Goal: Transaction & Acquisition: Subscribe to service/newsletter

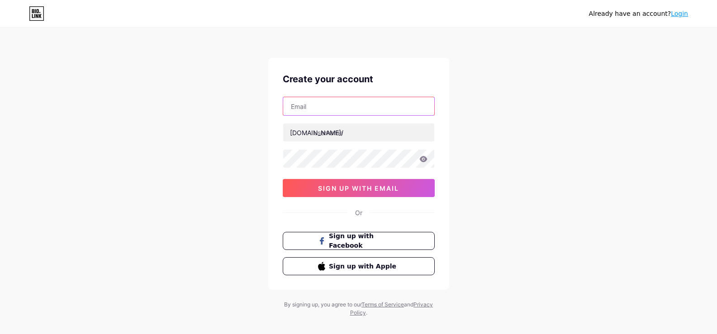
click at [330, 111] on input "text" at bounding box center [358, 106] width 151 height 18
type input "[PERSON_NAME][EMAIL_ADDRESS][PERSON_NAME][DOMAIN_NAME]"
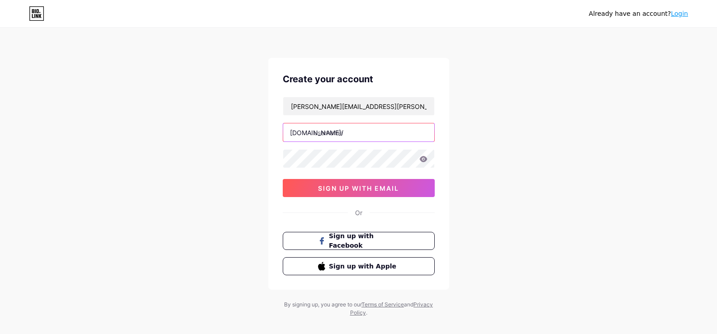
click at [336, 130] on input "text" at bounding box center [358, 132] width 151 height 18
paste input "rutikdigni"
type input "rutikdigni"
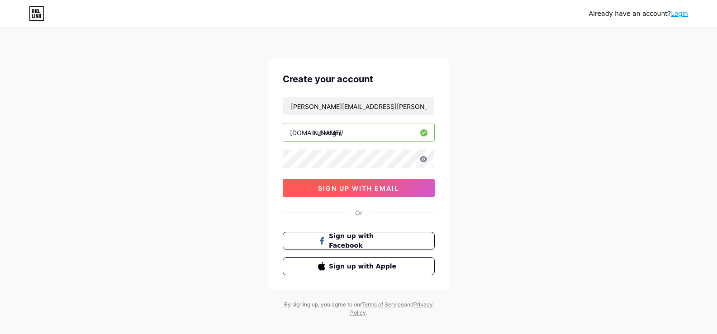
click at [301, 179] on button "sign up with email" at bounding box center [359, 188] width 152 height 18
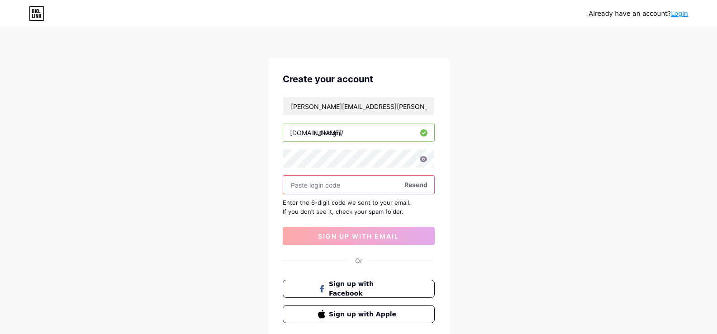
paste input "581602"
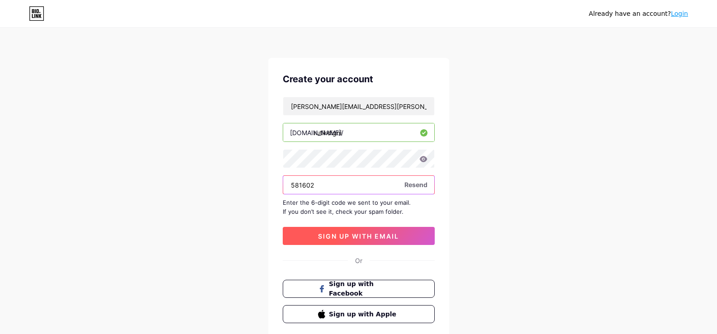
type input "581602"
click at [391, 238] on span "sign up with email" at bounding box center [358, 236] width 81 height 8
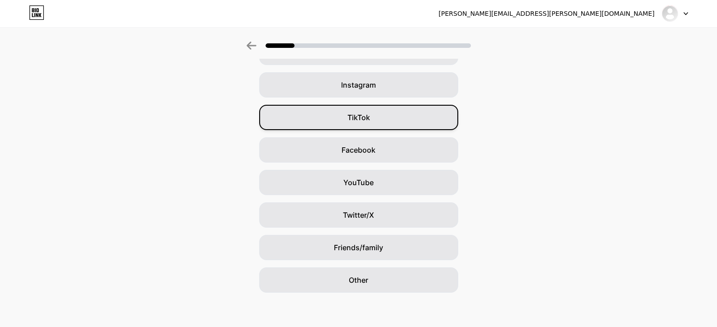
scroll to position [62, 0]
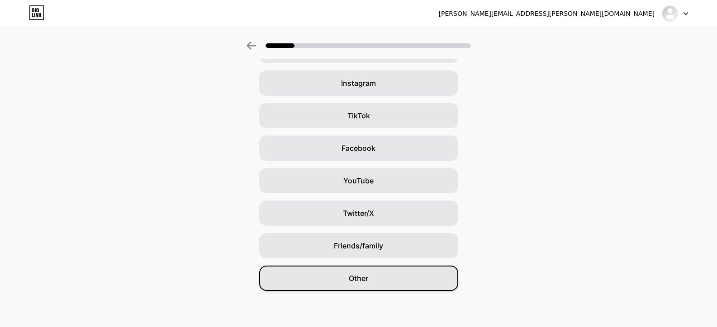
click at [416, 276] on div "Other" at bounding box center [358, 278] width 199 height 25
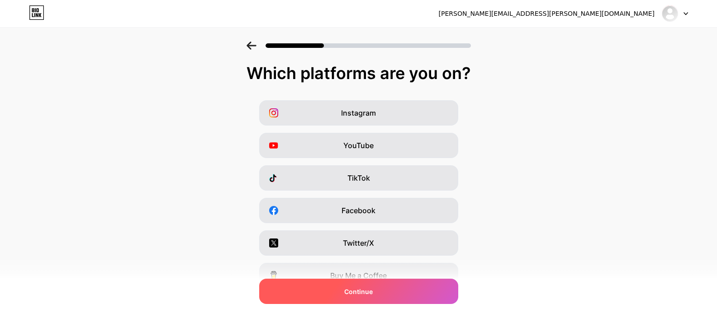
click at [409, 295] on div "Continue" at bounding box center [358, 291] width 199 height 25
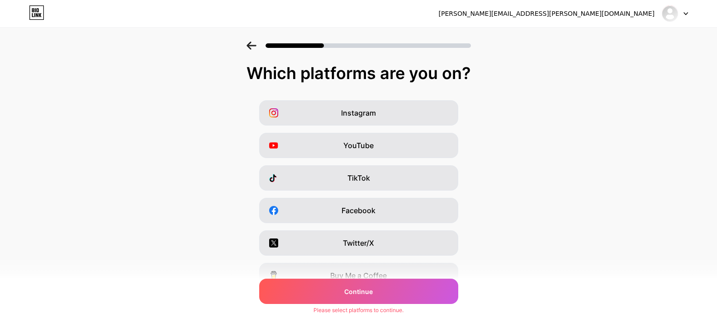
scroll to position [108, 0]
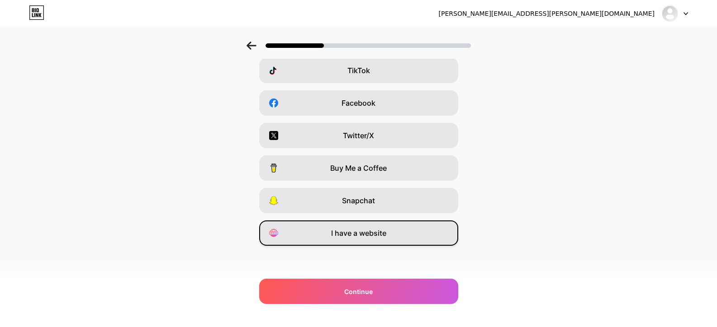
click at [403, 230] on div "I have a website" at bounding box center [358, 233] width 199 height 25
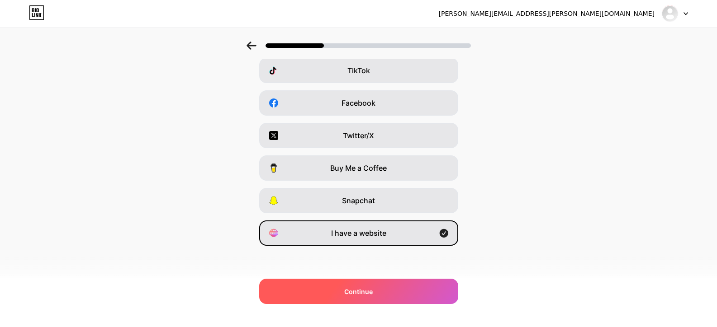
click at [418, 294] on div "Continue" at bounding box center [358, 291] width 199 height 25
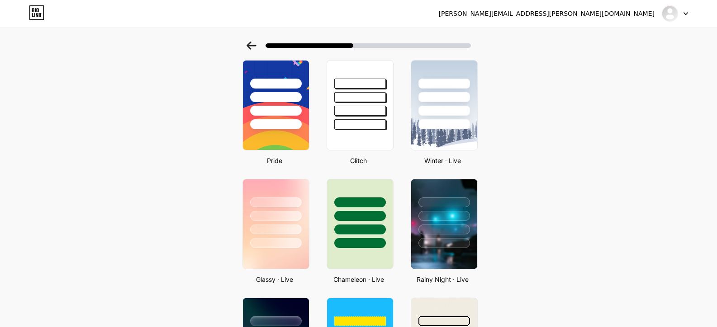
scroll to position [0, 0]
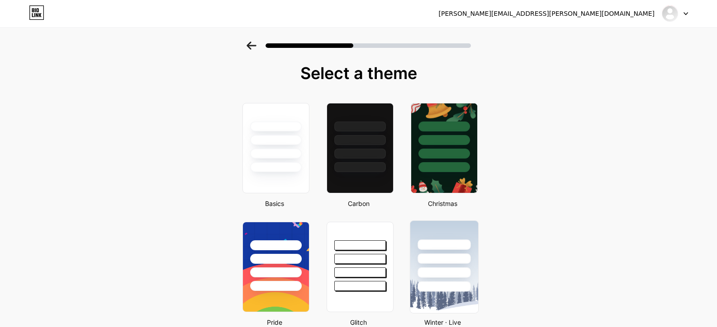
click at [442, 278] on div at bounding box center [443, 273] width 53 height 10
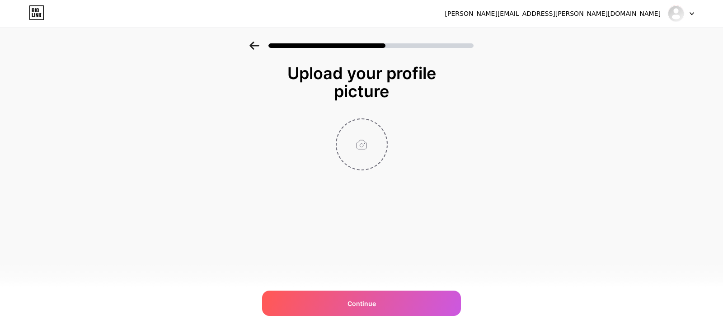
click at [378, 147] on input "file" at bounding box center [362, 144] width 50 height 50
type input "C:\fakepath\Logo Filled.jpg"
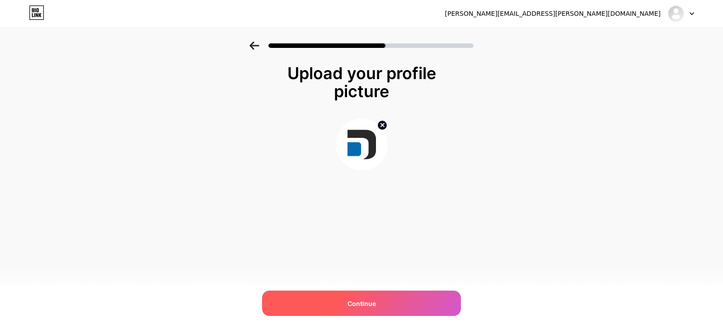
click at [398, 304] on div "Continue" at bounding box center [361, 303] width 199 height 25
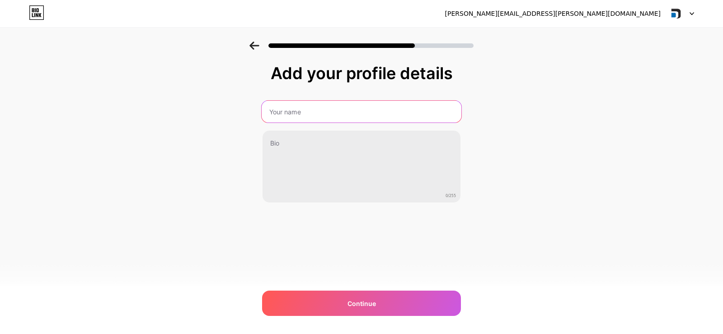
click at [350, 120] on input "text" at bounding box center [362, 112] width 200 height 22
type input "[PERSON_NAME]"
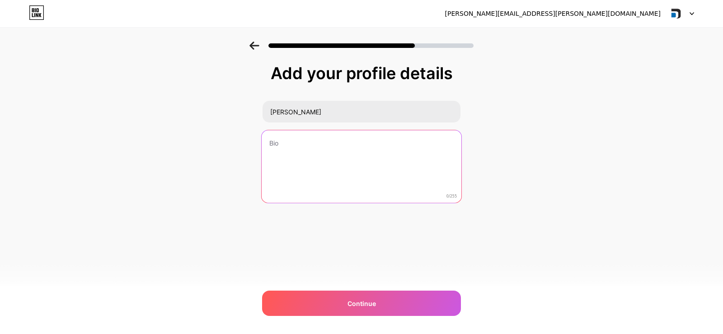
click at [328, 145] on textarea at bounding box center [362, 167] width 200 height 74
click at [349, 171] on textarea at bounding box center [362, 167] width 200 height 74
paste textarea "Expert in web portal software development, crafting customized solutions that i…"
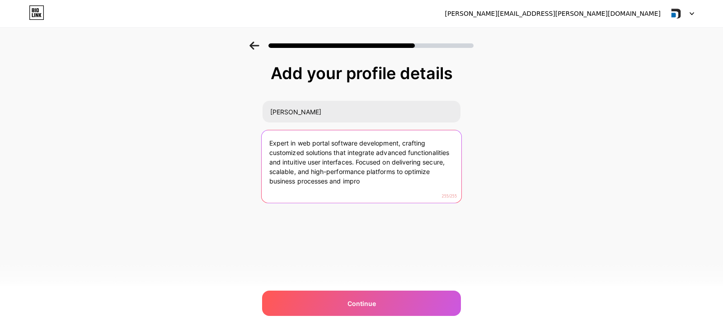
drag, startPoint x: 354, startPoint y: 162, endPoint x: 366, endPoint y: 184, distance: 25.1
click at [366, 184] on textarea "Expert in web portal software development, crafting customized solutions that i…" at bounding box center [362, 167] width 200 height 74
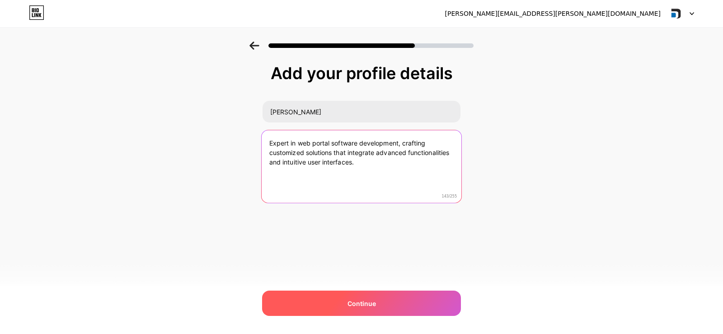
type textarea "Expert in web portal software development, crafting customized solutions that i…"
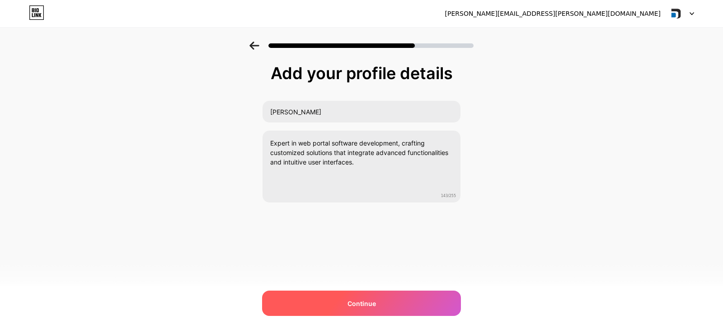
click at [368, 305] on span "Continue" at bounding box center [362, 303] width 28 height 9
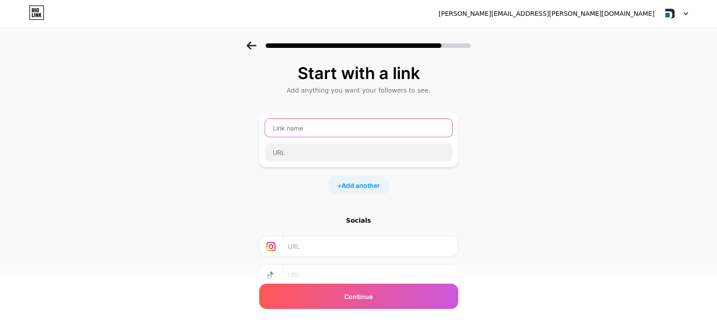
click at [366, 130] on input "text" at bounding box center [358, 128] width 187 height 18
paste input "web portal software development"
type input "web portal software development"
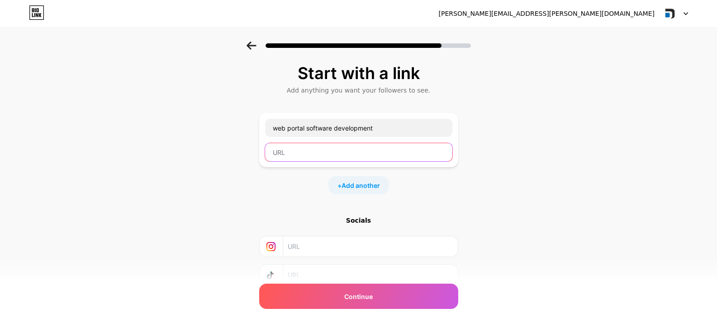
click at [297, 150] on input "text" at bounding box center [358, 152] width 187 height 18
paste input "[URL][DOMAIN_NAME]"
type input "[URL][DOMAIN_NAME]"
drag, startPoint x: 222, startPoint y: 173, endPoint x: 413, endPoint y: 180, distance: 191.8
click at [222, 174] on div "Start with a link Add anything you want your followers to see. web portal softw…" at bounding box center [358, 201] width 717 height 318
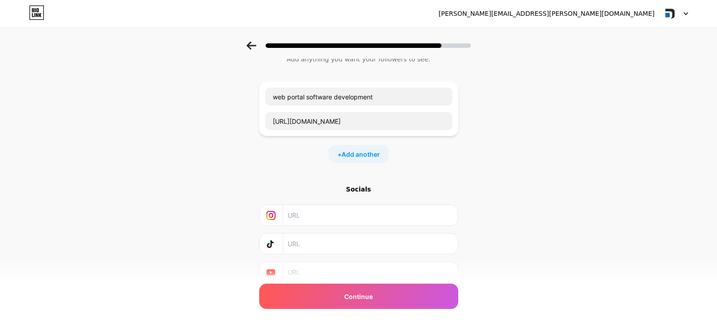
scroll to position [68, 0]
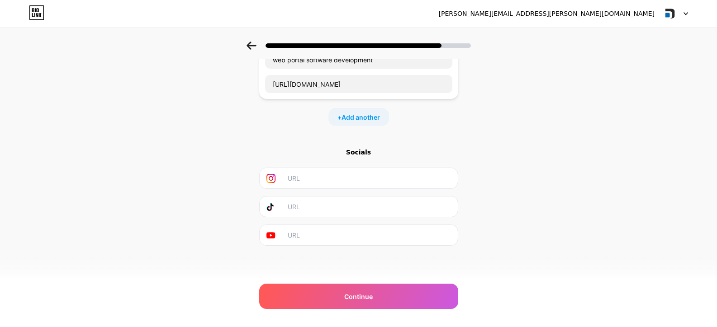
click at [331, 181] on input "text" at bounding box center [370, 178] width 164 height 20
paste input "[URL][DOMAIN_NAME]"
type input "[URL][DOMAIN_NAME]"
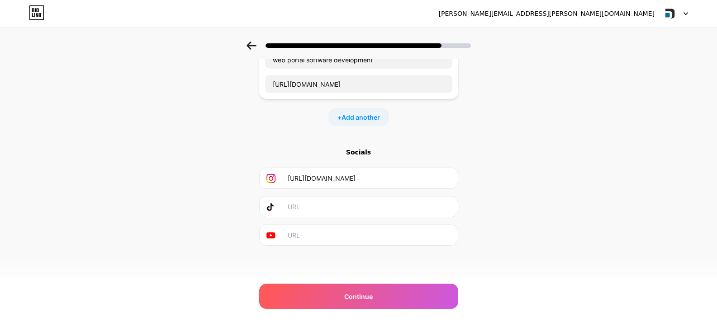
paste input "[URL][DOMAIN_NAME]"
click at [308, 236] on input "[URL][DOMAIN_NAME]" at bounding box center [370, 235] width 164 height 20
type input "[URL][DOMAIN_NAME]"
click at [218, 247] on div "Start with a link Add anything you want your followers to see. web portal softw…" at bounding box center [358, 132] width 717 height 318
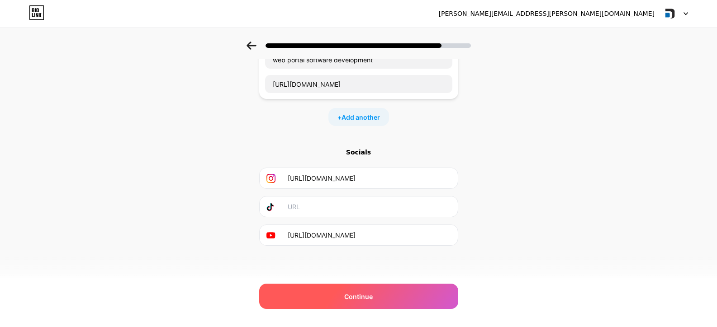
click at [410, 297] on div "Continue" at bounding box center [358, 296] width 199 height 25
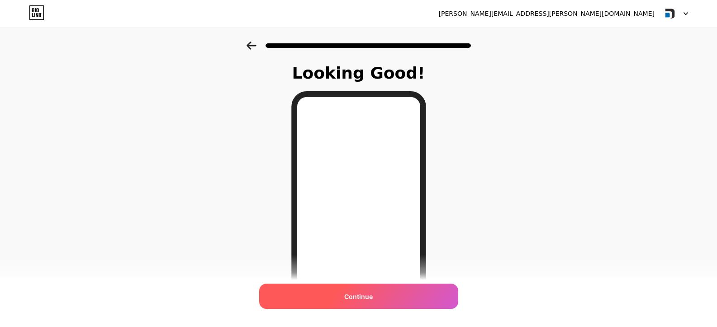
click at [366, 293] on span "Continue" at bounding box center [358, 296] width 28 height 9
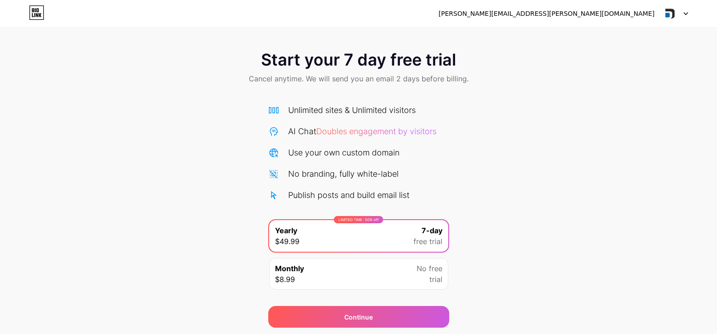
scroll to position [30, 0]
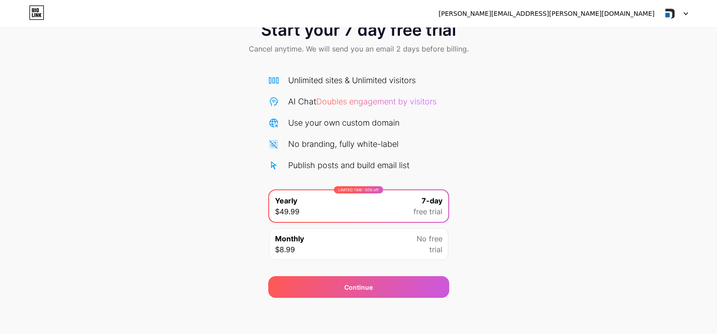
click at [585, 180] on div "Start your 7 day free trial Cancel anytime. We will send you an email 2 days be…" at bounding box center [358, 155] width 717 height 286
click at [678, 14] on img at bounding box center [669, 13] width 17 height 17
click at [674, 9] on img at bounding box center [669, 13] width 17 height 17
click at [609, 11] on div "[PERSON_NAME][EMAIL_ADDRESS][PERSON_NAME][DOMAIN_NAME]" at bounding box center [547, 13] width 216 height 9
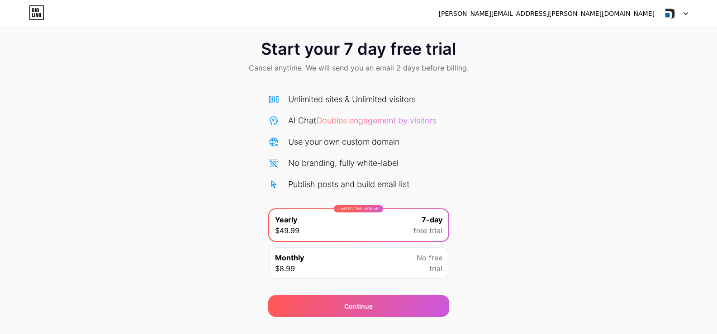
scroll to position [0, 0]
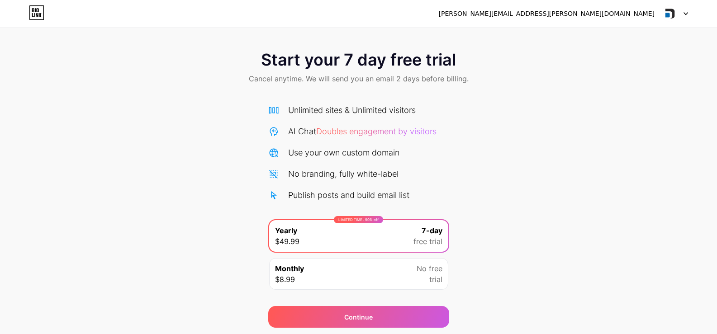
click at [38, 17] on icon at bounding box center [37, 15] width 2 height 4
click at [671, 13] on img at bounding box center [669, 13] width 17 height 17
drag, startPoint x: 518, startPoint y: 81, endPoint x: 528, endPoint y: 89, distance: 12.6
click at [520, 83] on div "Start your 7 day free trial Cancel anytime. We will send you an email 2 days be…" at bounding box center [358, 68] width 717 height 53
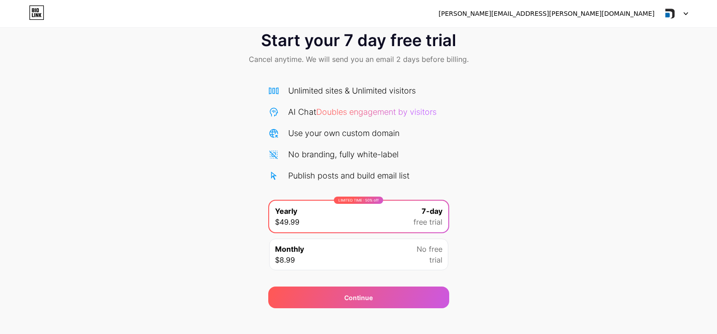
scroll to position [30, 0]
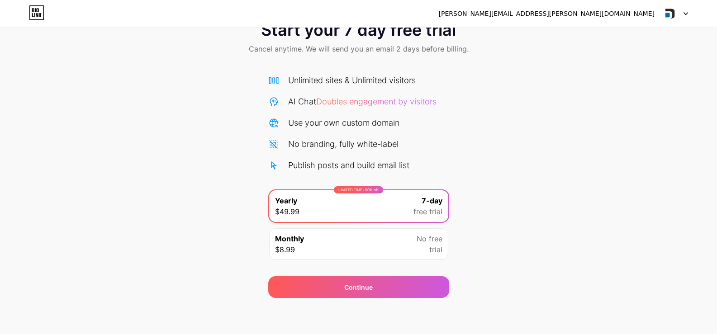
click at [383, 165] on div "Publish posts and build email list" at bounding box center [348, 165] width 121 height 12
click at [368, 125] on div "Use your own custom domain" at bounding box center [343, 123] width 111 height 12
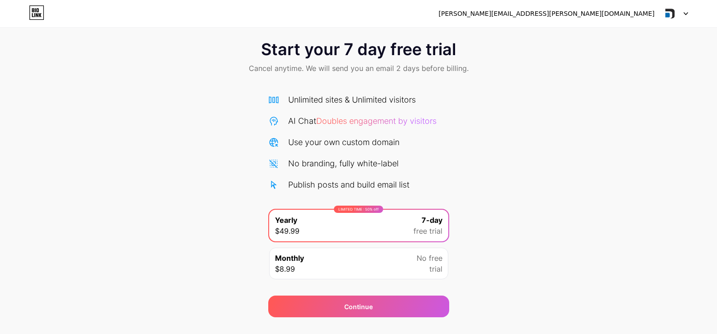
scroll to position [0, 0]
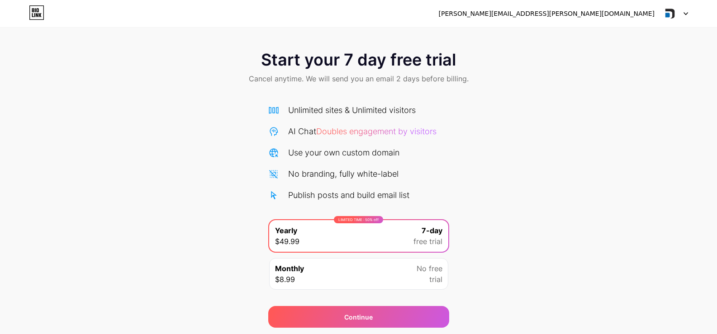
click at [659, 17] on div "[PERSON_NAME][EMAIL_ADDRESS][PERSON_NAME][DOMAIN_NAME]" at bounding box center [563, 13] width 249 height 16
click at [641, 13] on div "[PERSON_NAME][EMAIL_ADDRESS][PERSON_NAME][DOMAIN_NAME]" at bounding box center [547, 13] width 216 height 9
click at [680, 15] on div at bounding box center [674, 13] width 26 height 16
click at [683, 6] on div at bounding box center [674, 13] width 26 height 16
click at [34, 17] on icon at bounding box center [36, 12] width 15 height 14
